Goal: Find specific page/section: Find specific page/section

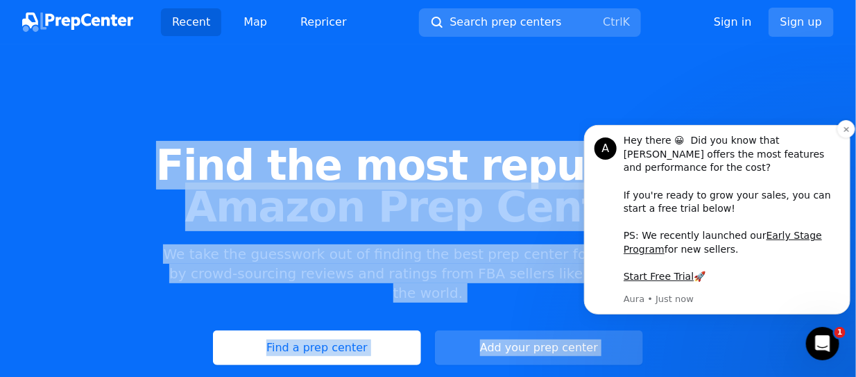
drag, startPoint x: 776, startPoint y: 271, endPoint x: 584, endPoint y: 182, distance: 212.4
copy h1 "Find the most reputable Amazon Prep Cent"
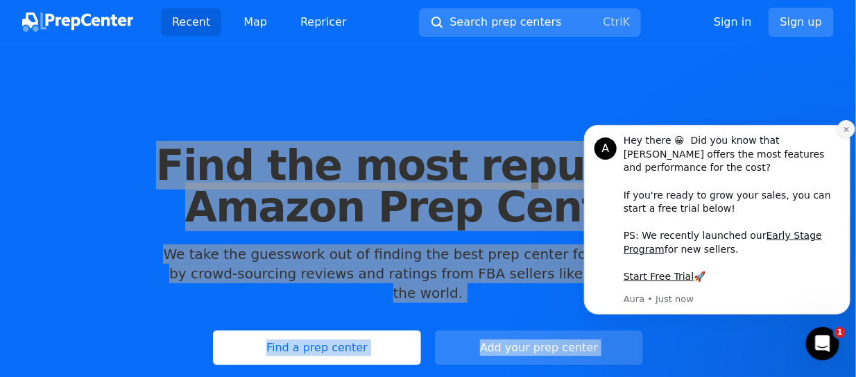
click at [844, 133] on icon "Dismiss notification" at bounding box center [846, 129] width 8 height 8
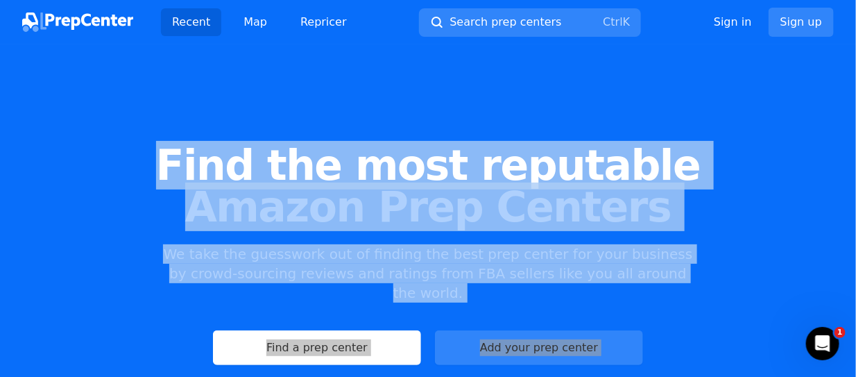
click at [707, 289] on div "Find the most reputable Amazon Prep Centers We take the guesswork out of findin…" at bounding box center [428, 255] width 856 height 376
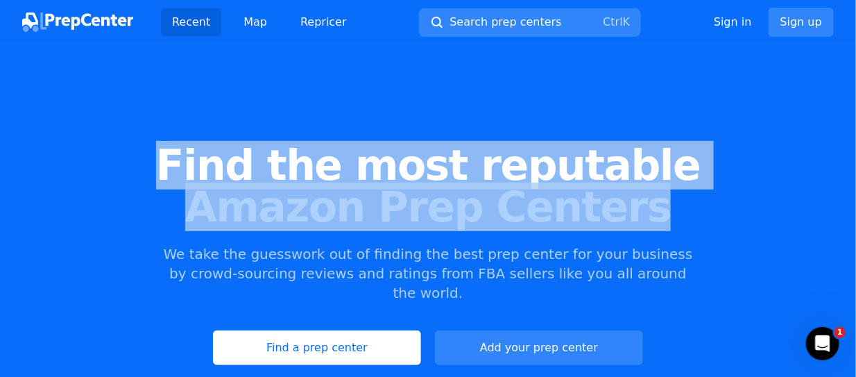
drag, startPoint x: 640, startPoint y: 214, endPoint x: 203, endPoint y: 158, distance: 440.8
click at [203, 158] on h1 "Find the most reputable Amazon Prep Centers" at bounding box center [428, 185] width 812 height 83
copy h1 "Find the most reputable Amazon Prep Centers"
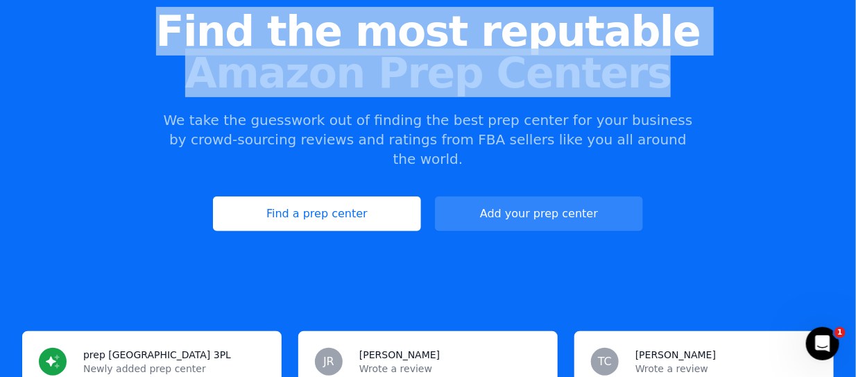
scroll to position [69, 0]
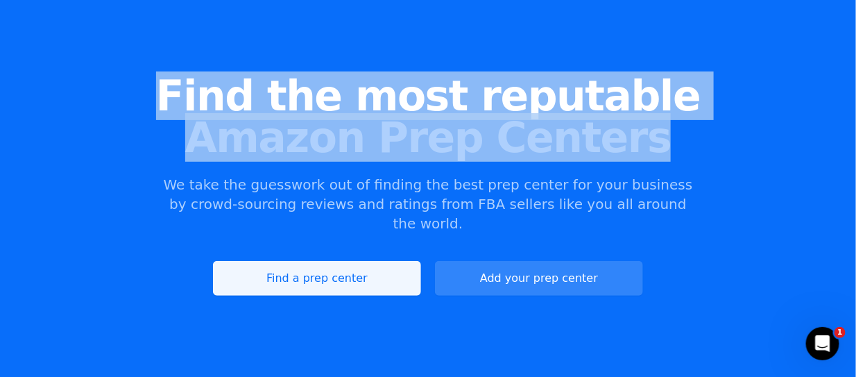
click at [369, 261] on link "Find a prep center" at bounding box center [317, 278] width 208 height 35
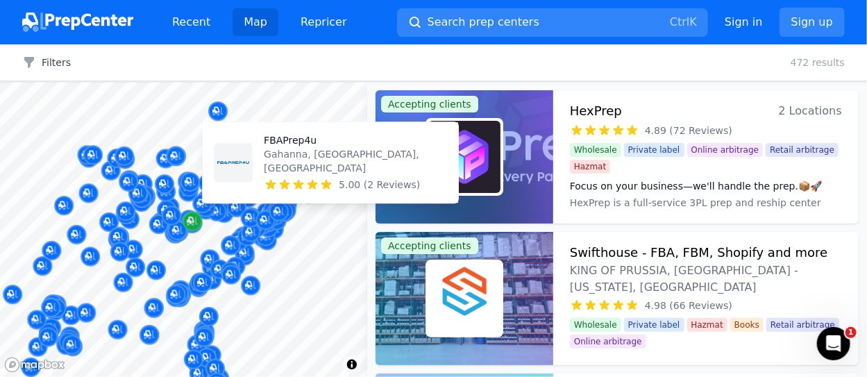
click at [135, 82] on div at bounding box center [183, 82] width 367 height 0
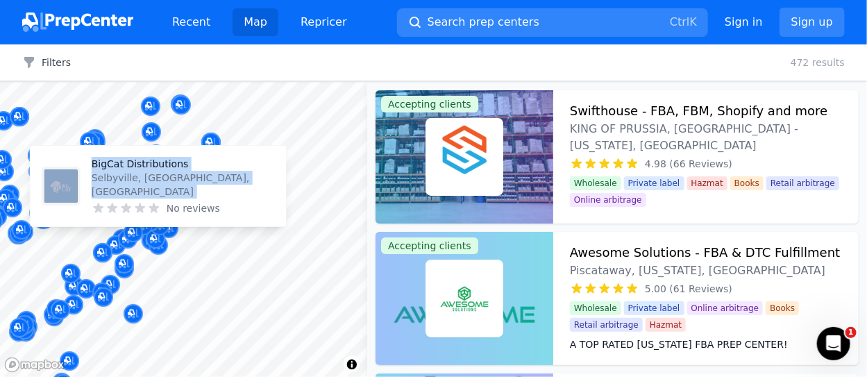
drag, startPoint x: 27, startPoint y: 178, endPoint x: 158, endPoint y: 215, distance: 136.2
click at [158, 215] on div "BigCat Distributions [GEOGRAPHIC_DATA], [GEOGRAPHIC_DATA], [GEOGRAPHIC_DATA] No…" at bounding box center [158, 187] width 266 height 94
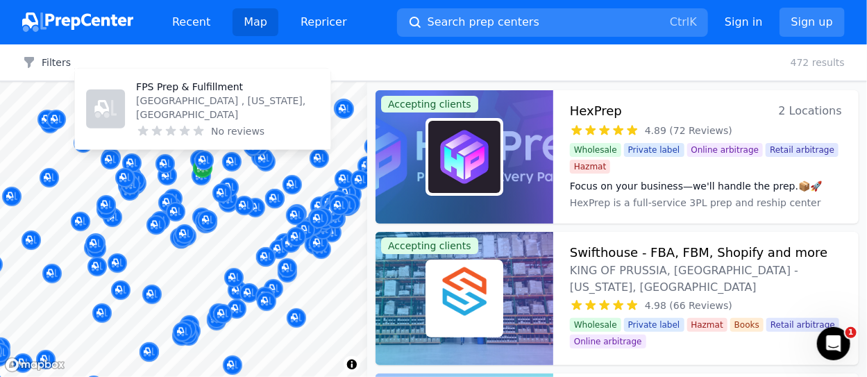
click at [203, 171] on icon "Map marker" at bounding box center [202, 168] width 11 height 9
